Goal: Navigation & Orientation: Go to known website

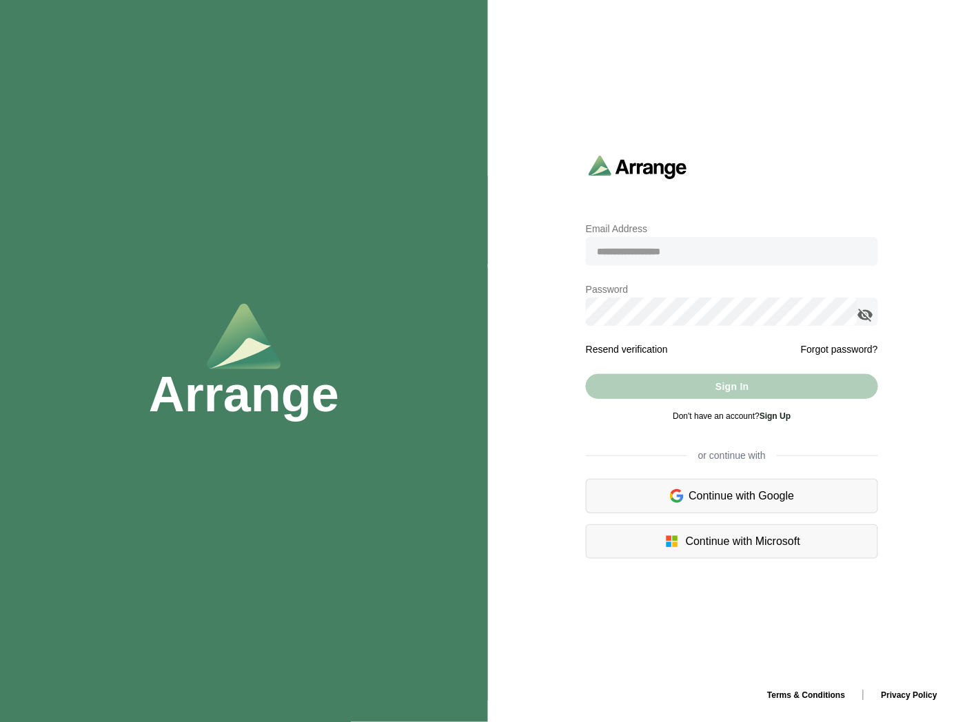
type input "**********"
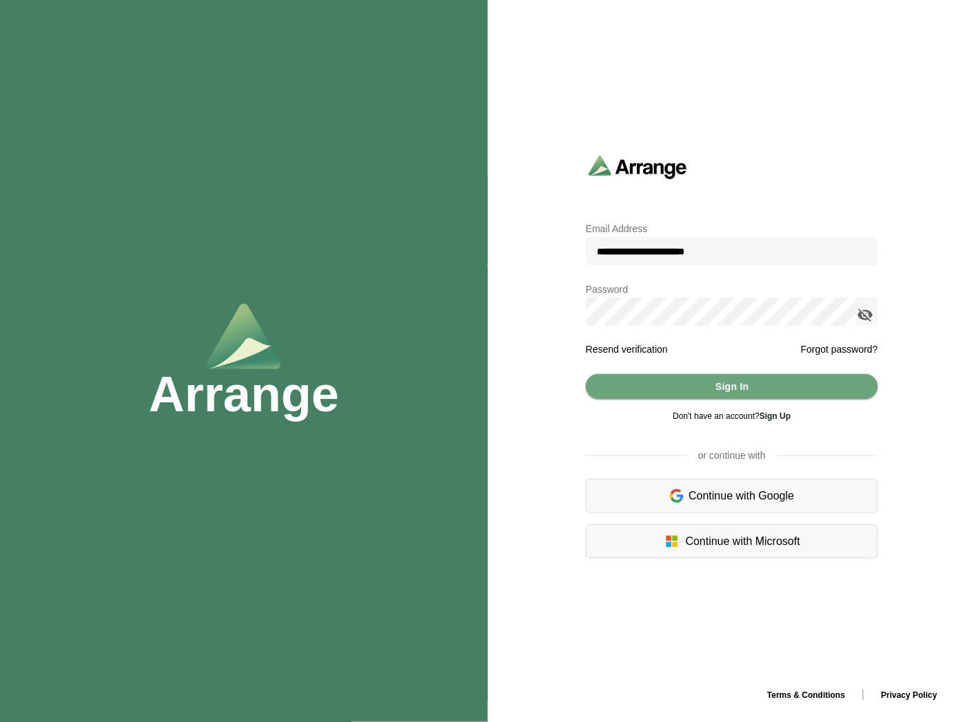
click at [869, 312] on icon "appended action" at bounding box center [865, 315] width 17 height 17
click at [741, 396] on span "Sign In" at bounding box center [732, 386] width 34 height 26
